Goal: Task Accomplishment & Management: Understand process/instructions

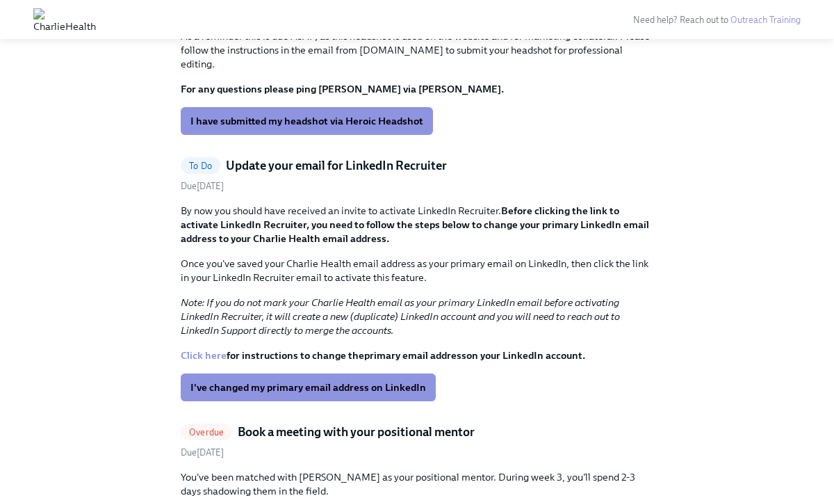
click at [331, 259] on p "Once you've saved your Charlie Health email address as your primary email on Li…" at bounding box center [417, 270] width 472 height 28
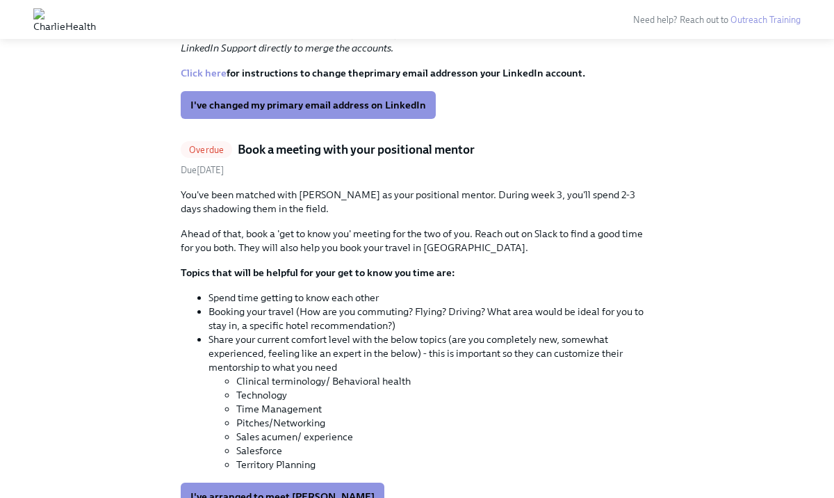
scroll to position [810, 0]
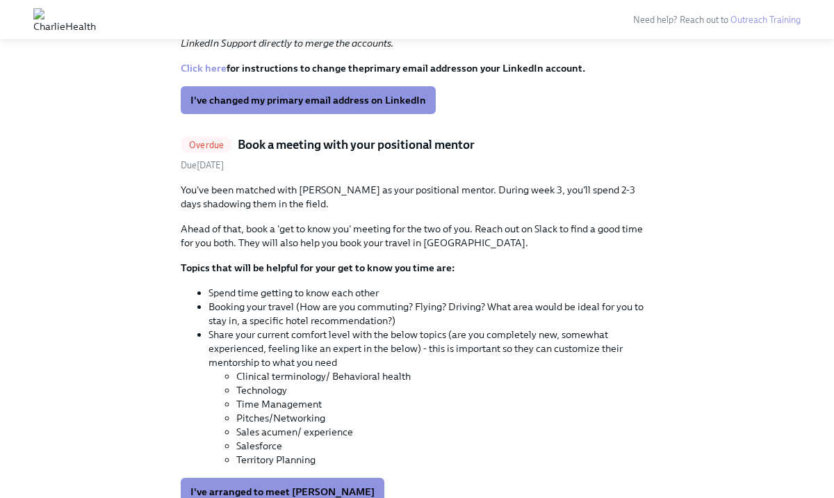
click at [283, 222] on p "Ahead of that, book a 'get to know you' meeting for the two of you. Reach out o…" at bounding box center [417, 236] width 472 height 28
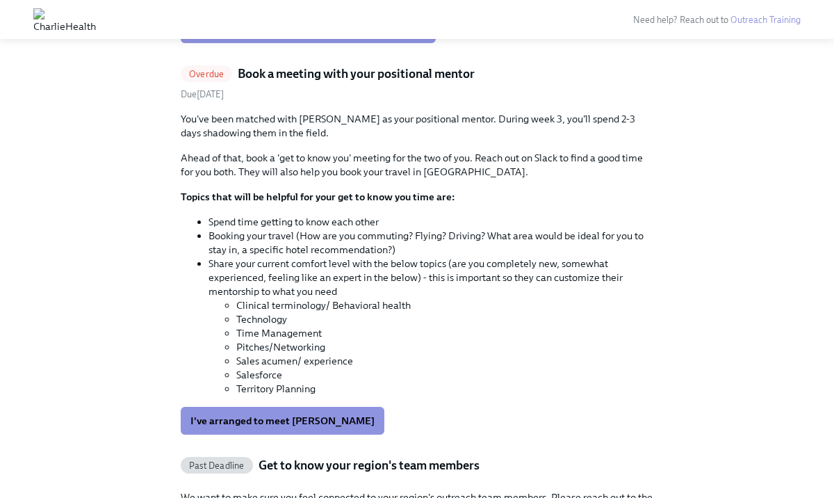
scroll to position [882, 0]
click at [363, 325] on li "Time Management" at bounding box center [444, 332] width 417 height 14
click at [293, 413] on span "I've arranged to meet Jennifer Buruca" at bounding box center [282, 420] width 184 height 14
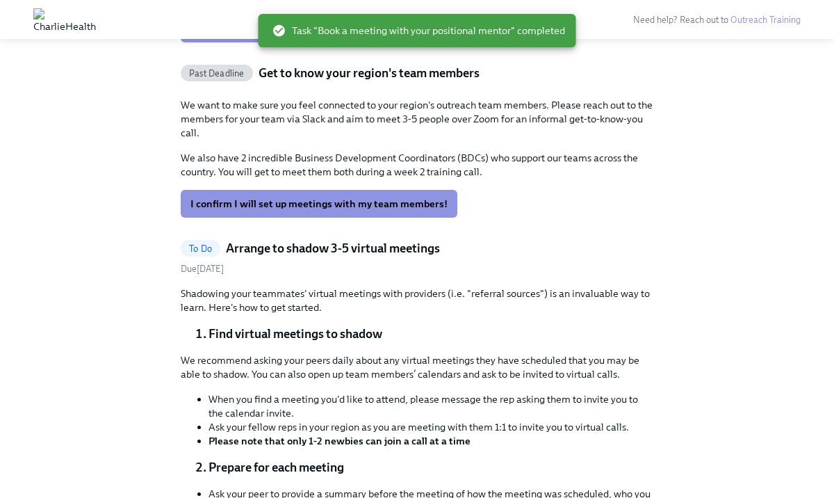
click at [353, 268] on div "To Do Arrange to shadow 3-5 virtual meetings Due August 12th Shadowing your tea…" at bounding box center [417, 409] width 472 height 339
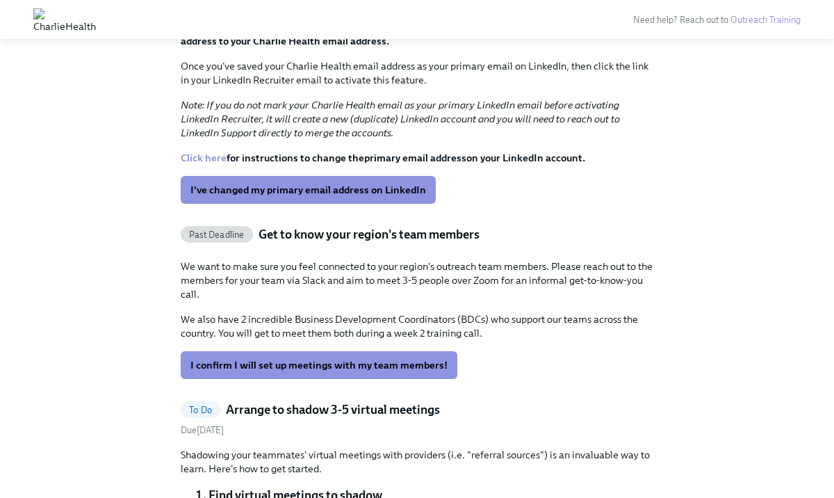
scroll to position [729, 0]
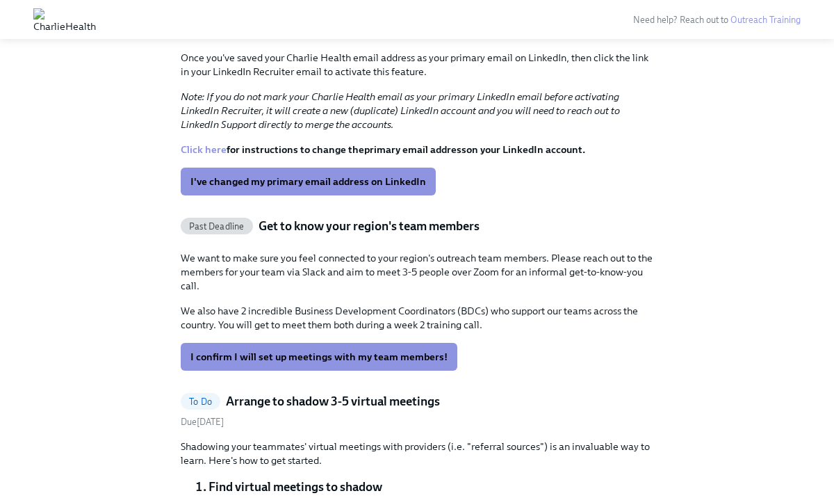
click at [343, 274] on p "We want to make sure you feel connected to your region's outreach team members.…" at bounding box center [417, 272] width 472 height 42
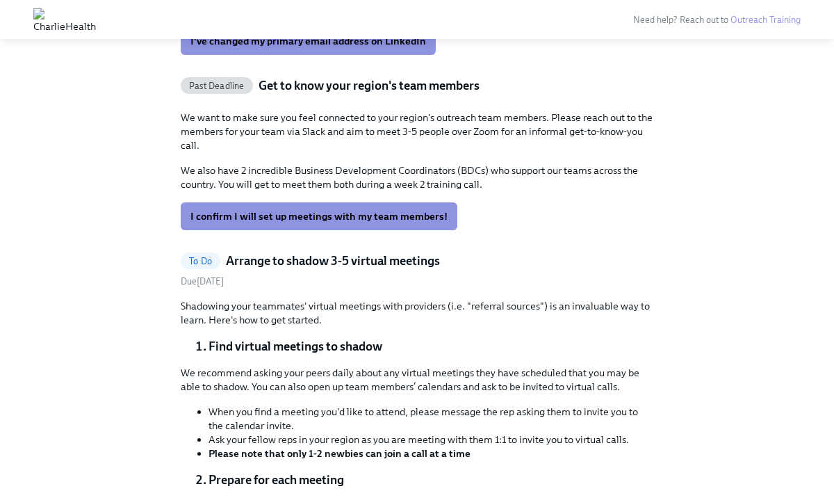
scroll to position [870, 0]
